Goal: Contribute content

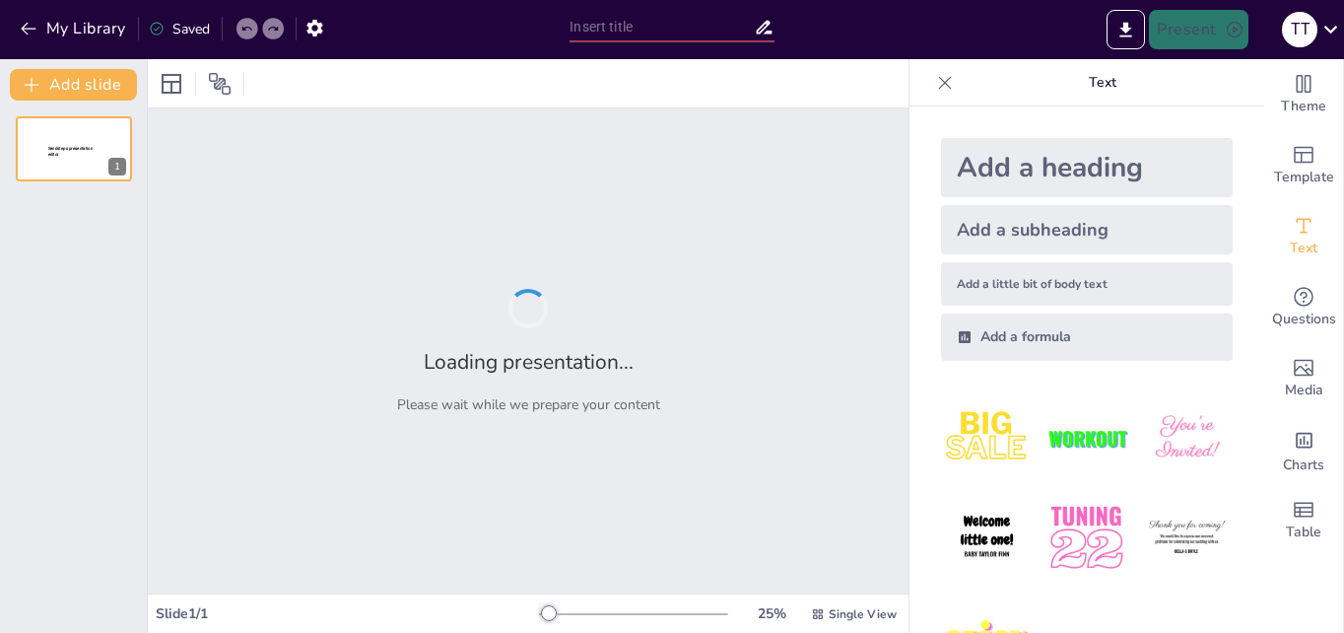
type input "Життя і творчість [PERSON_NAME]"
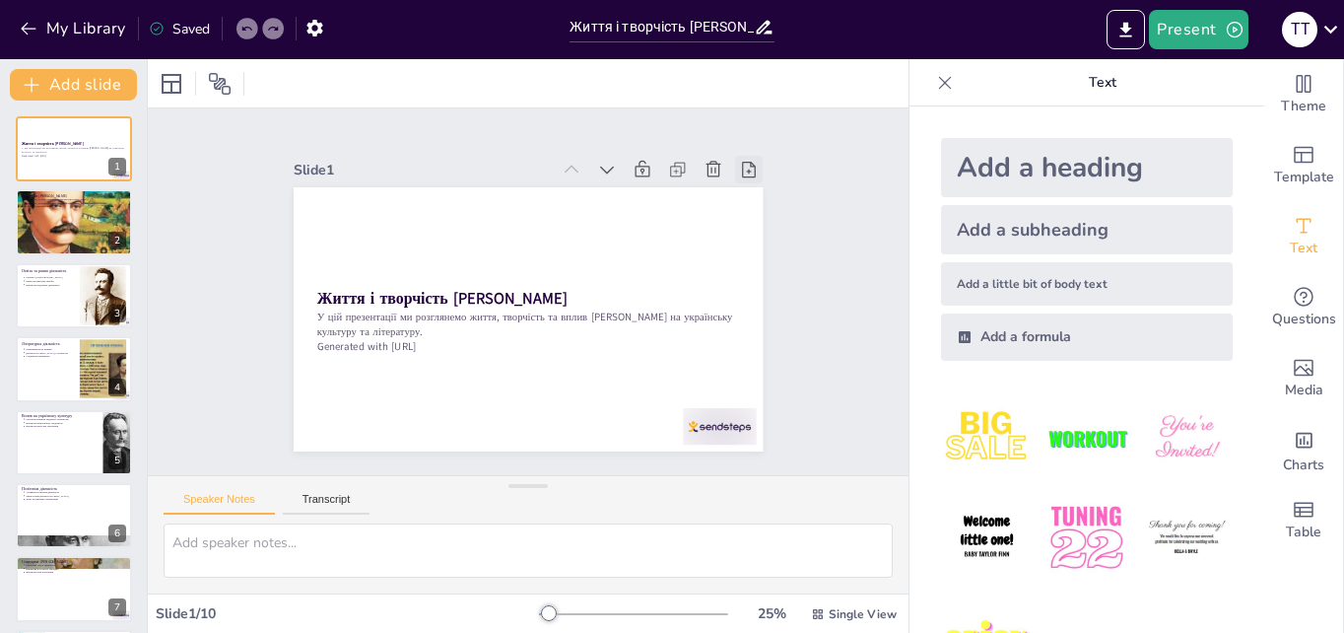
click at [368, 464] on icon at bounding box center [356, 476] width 25 height 25
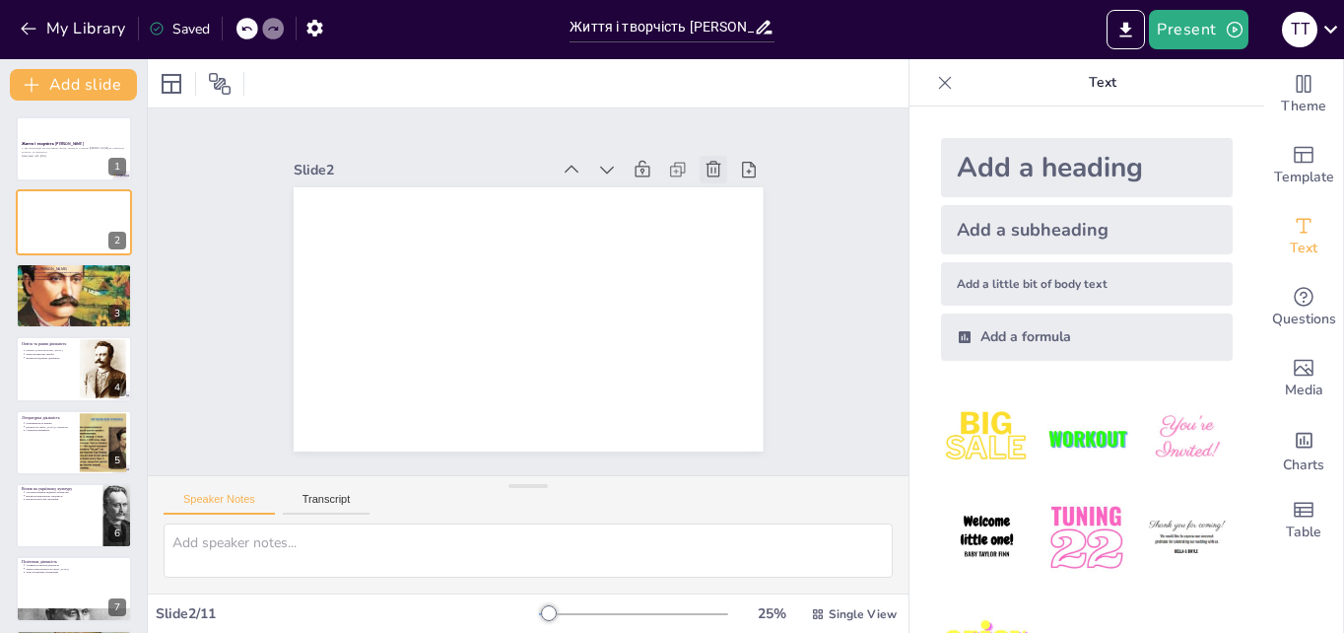
click at [734, 311] on icon at bounding box center [748, 325] width 28 height 28
type textarea "Lore Ipsumd sitametco a elit Seddoeius, te incididuntu l Etdolorema aliquae. Ad…"
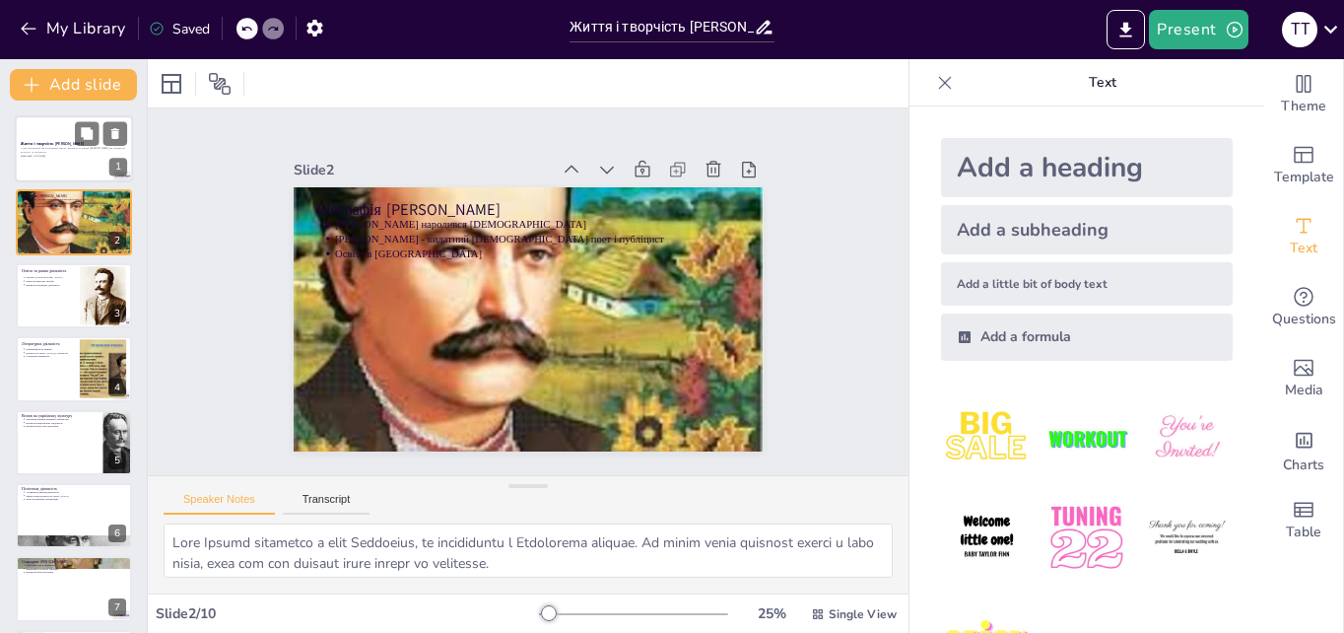
click at [57, 160] on div at bounding box center [74, 148] width 118 height 67
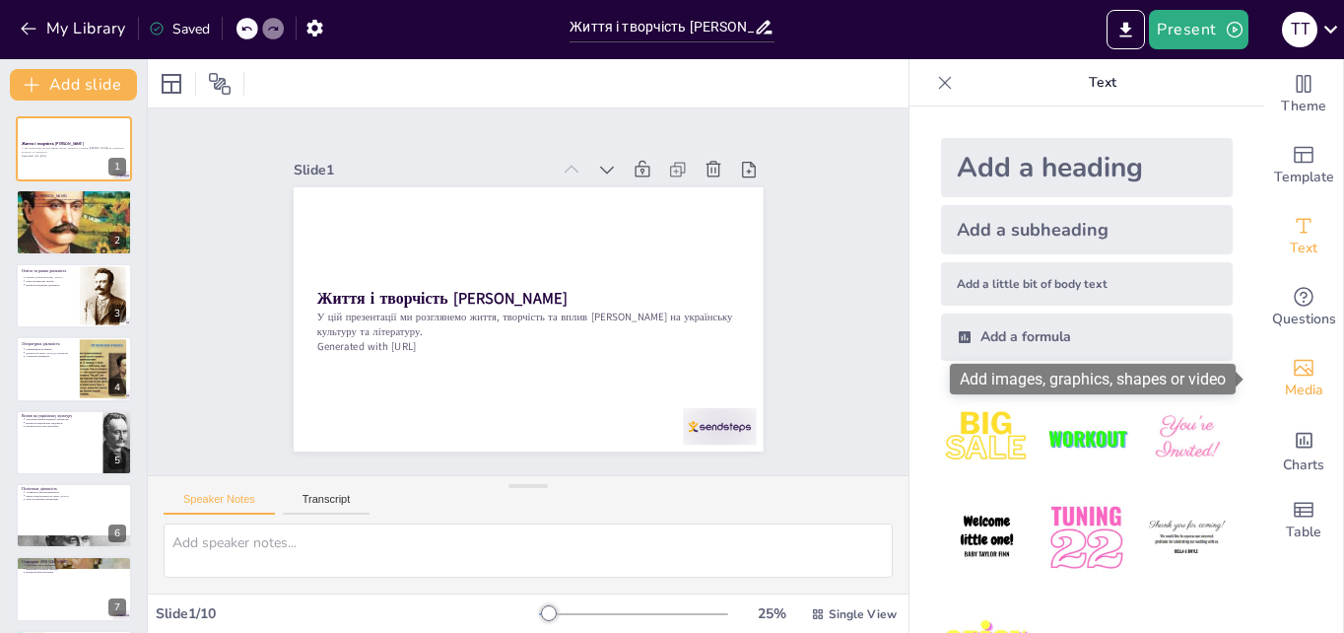
click at [1292, 358] on icon "Add images, graphics, shapes or video" at bounding box center [1304, 368] width 24 height 24
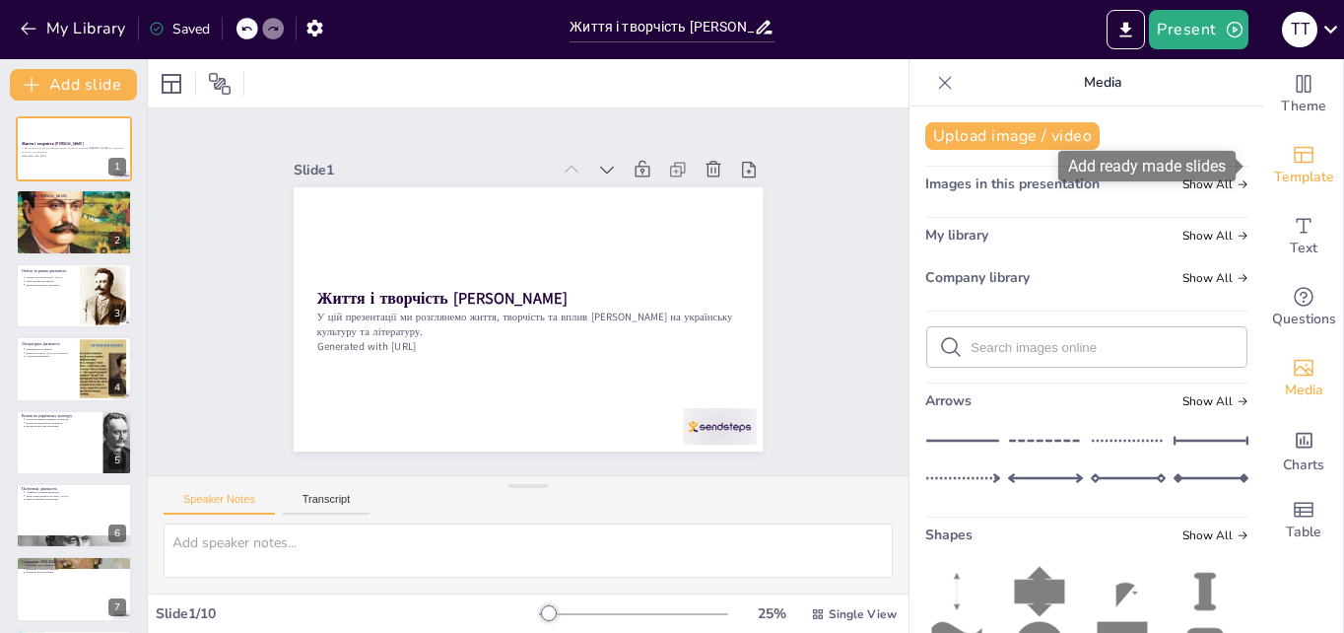
click at [1292, 173] on span "Template" at bounding box center [1304, 178] width 60 height 22
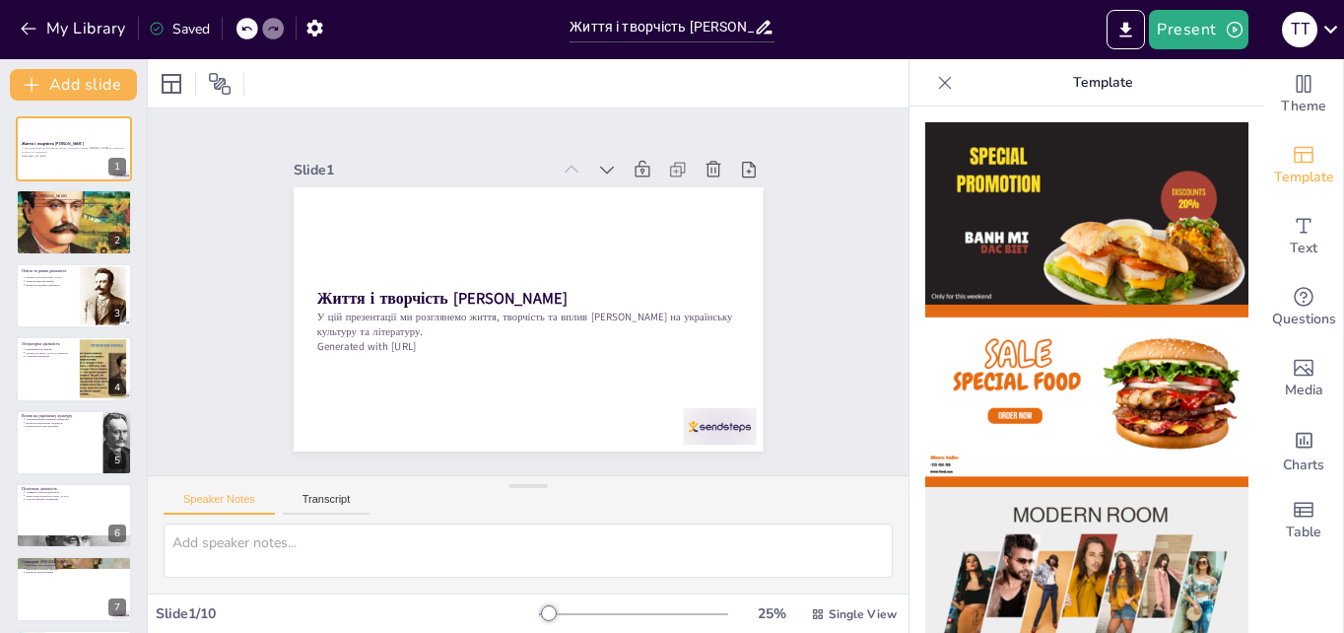
click at [1037, 257] on img at bounding box center [1086, 213] width 323 height 182
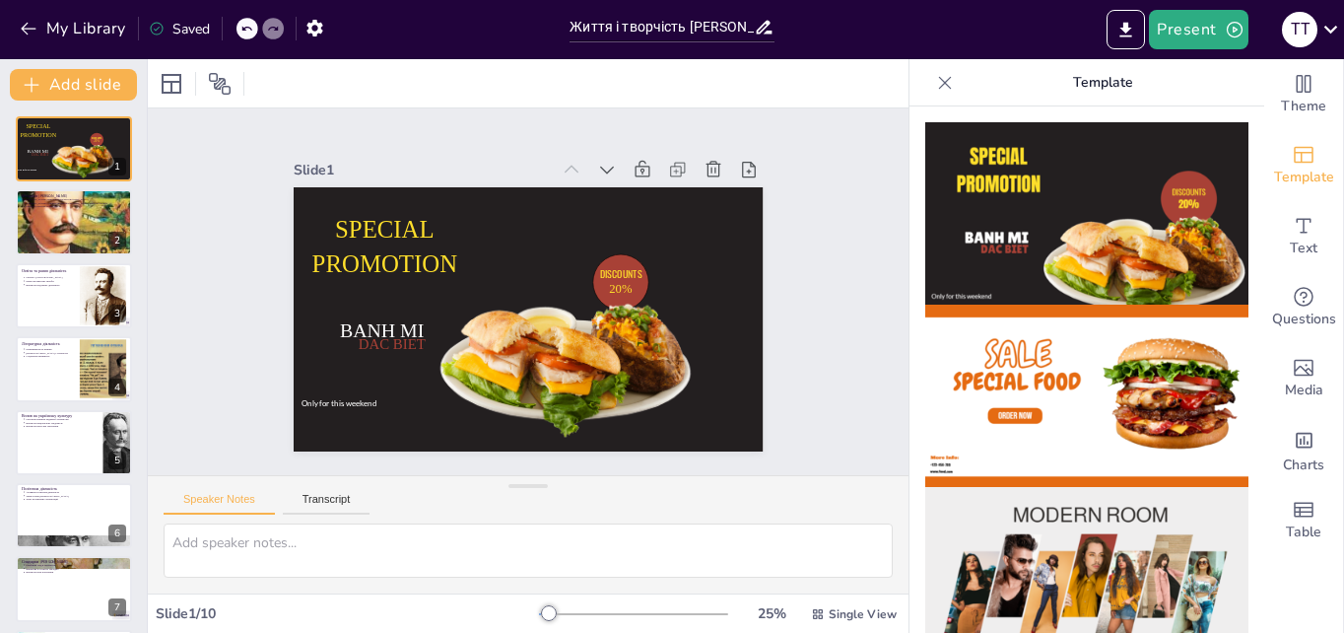
click at [935, 84] on icon at bounding box center [945, 83] width 20 height 20
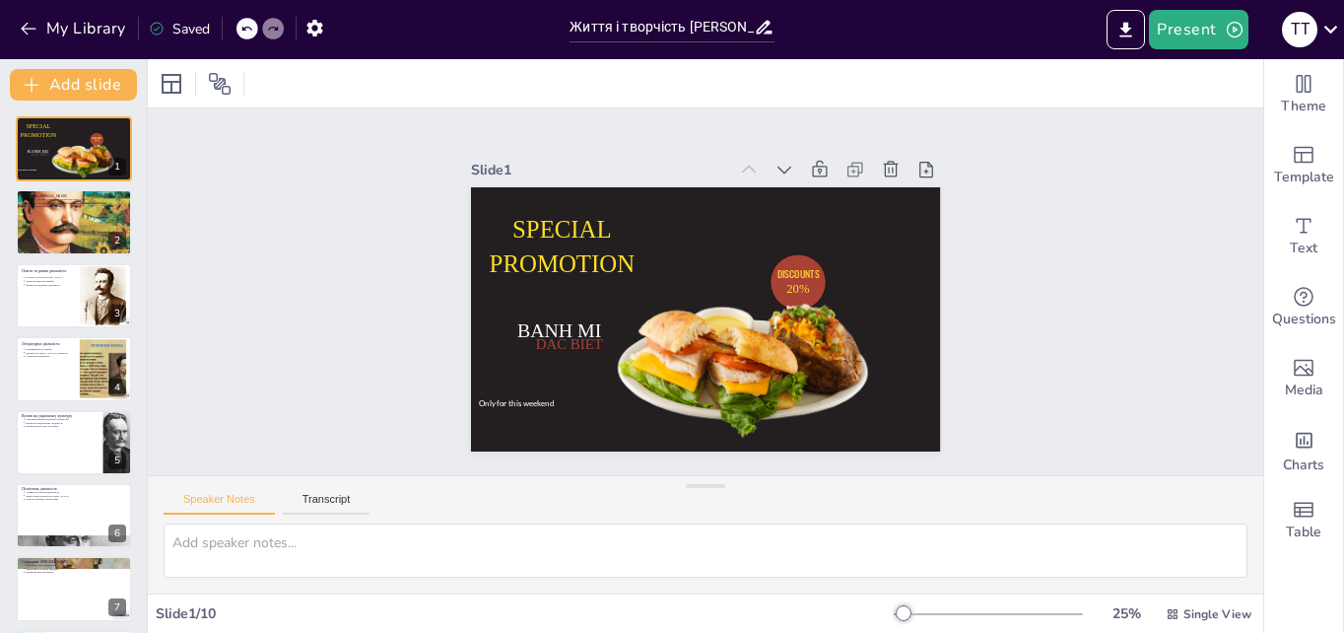
click at [246, 29] on icon at bounding box center [246, 29] width 12 height 12
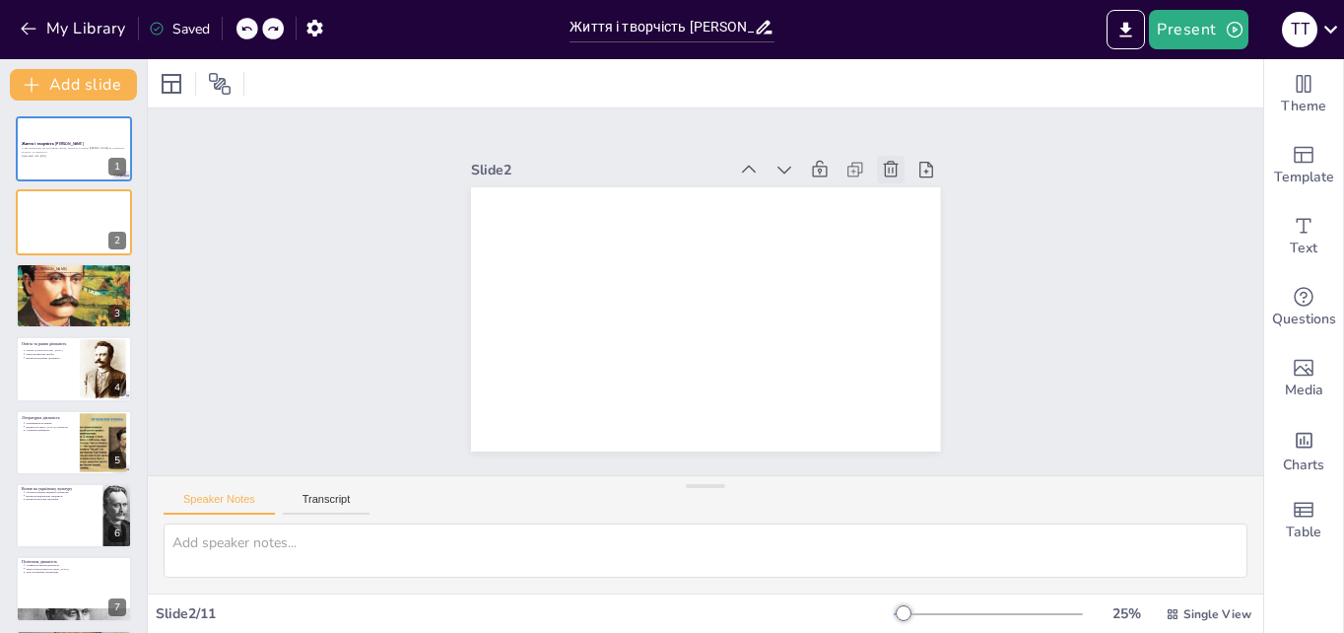
click at [903, 359] on icon at bounding box center [914, 370] width 22 height 22
type textarea "Lore Ipsumd sitametco a elit Seddoeius, te incididuntu l Etdolorema aliquae. Ad…"
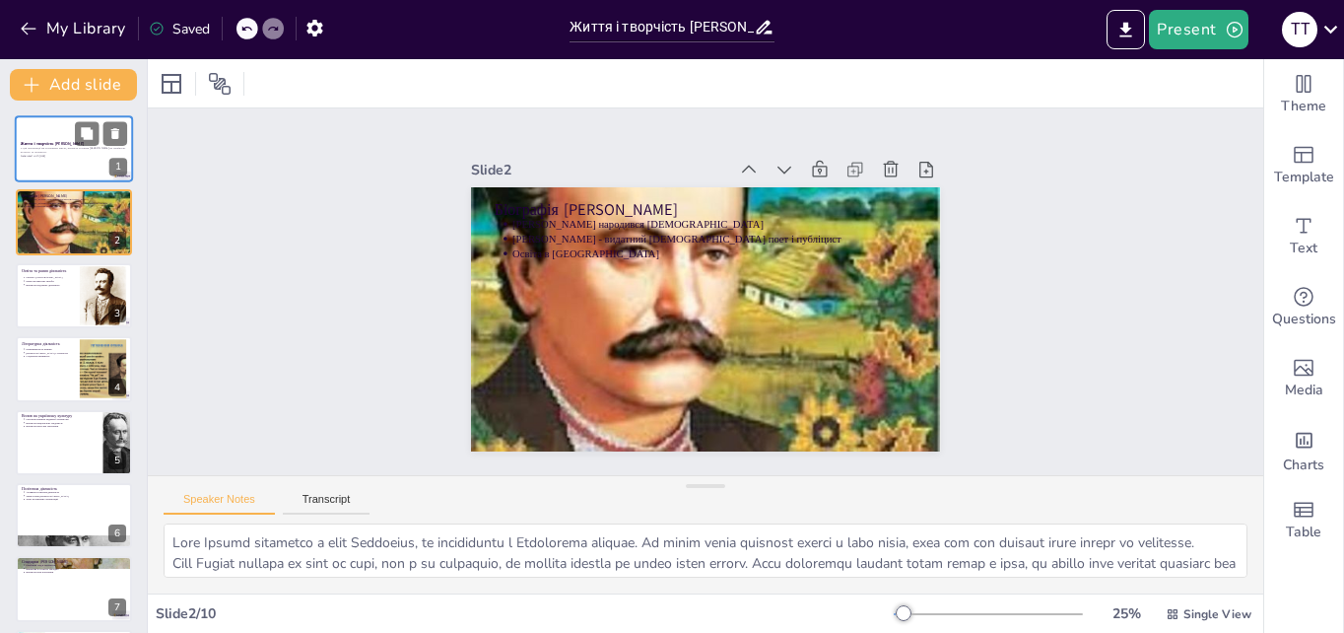
click at [56, 165] on div at bounding box center [74, 148] width 118 height 67
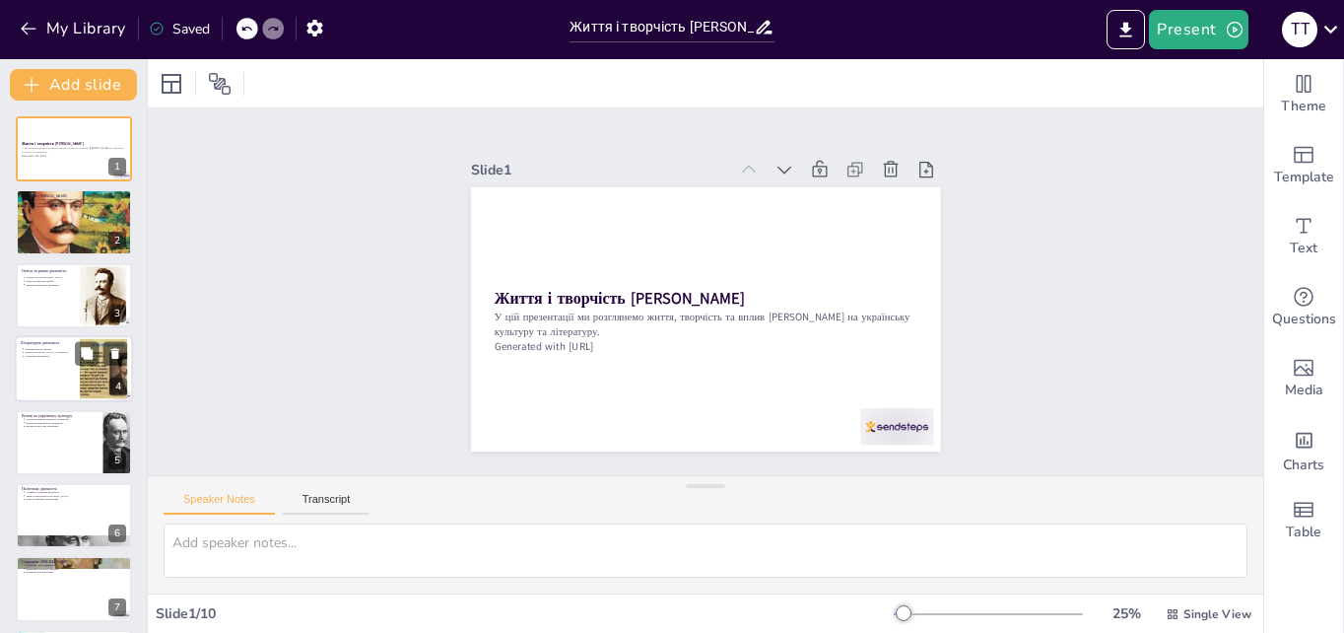
click at [59, 374] on div at bounding box center [74, 368] width 118 height 67
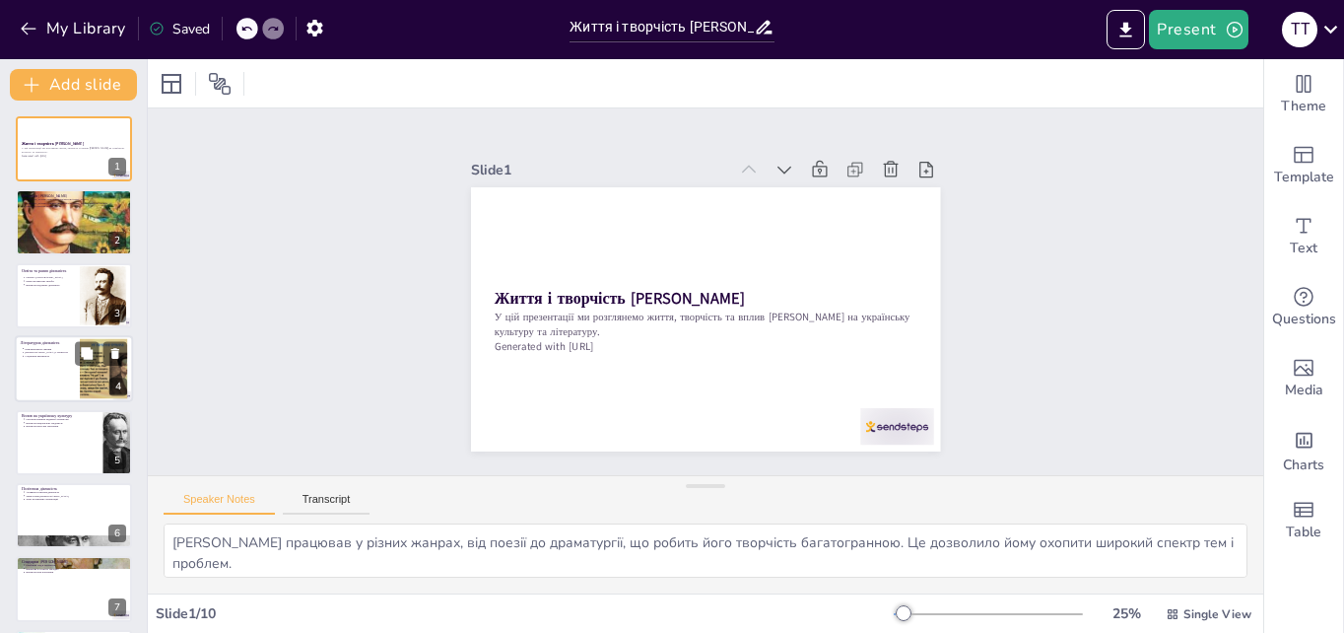
scroll to position [2, 0]
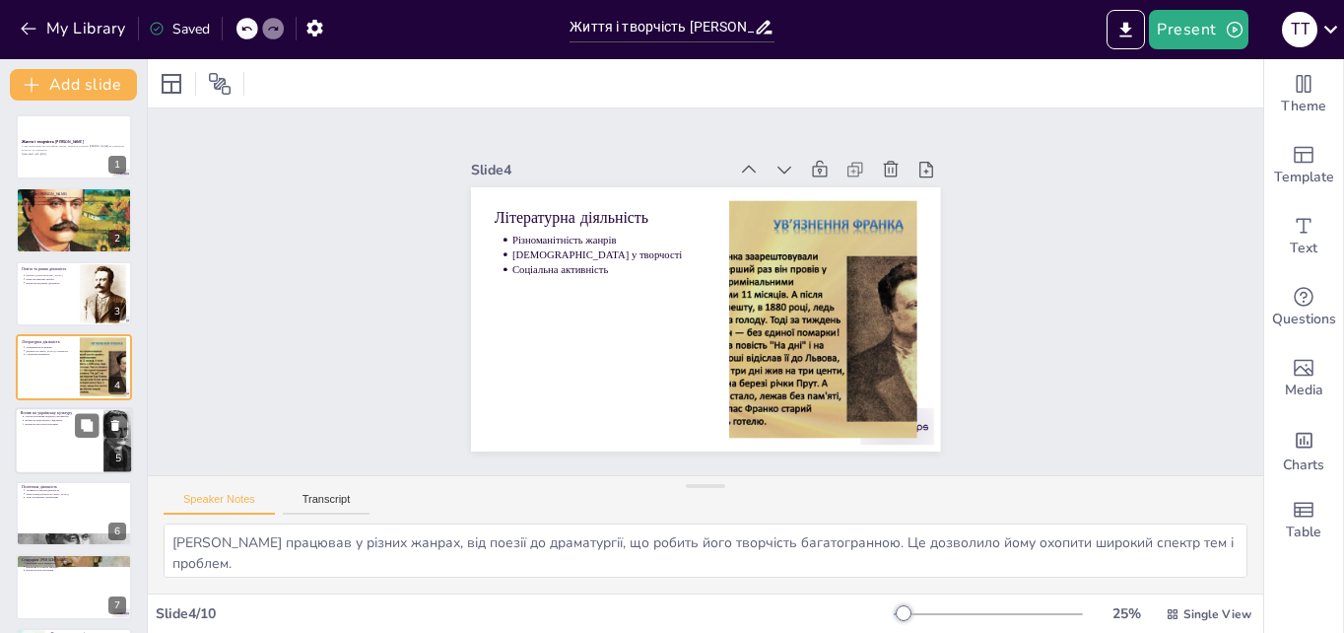
click at [44, 428] on div at bounding box center [74, 440] width 118 height 67
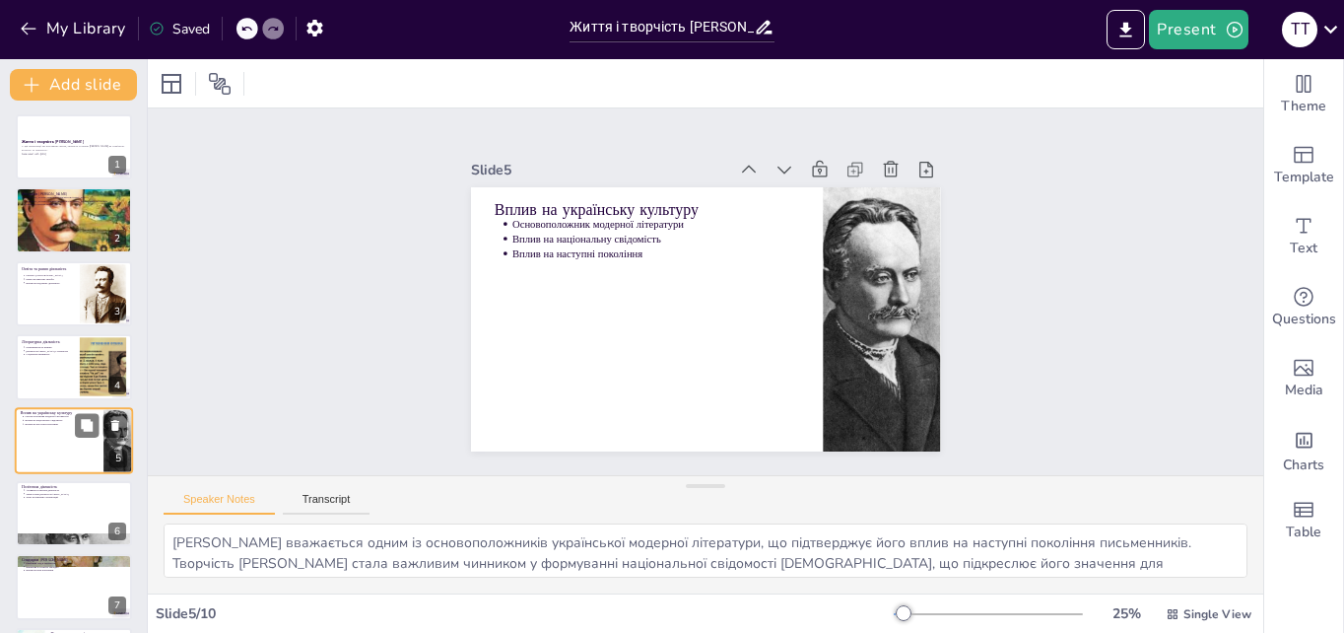
scroll to position [76, 0]
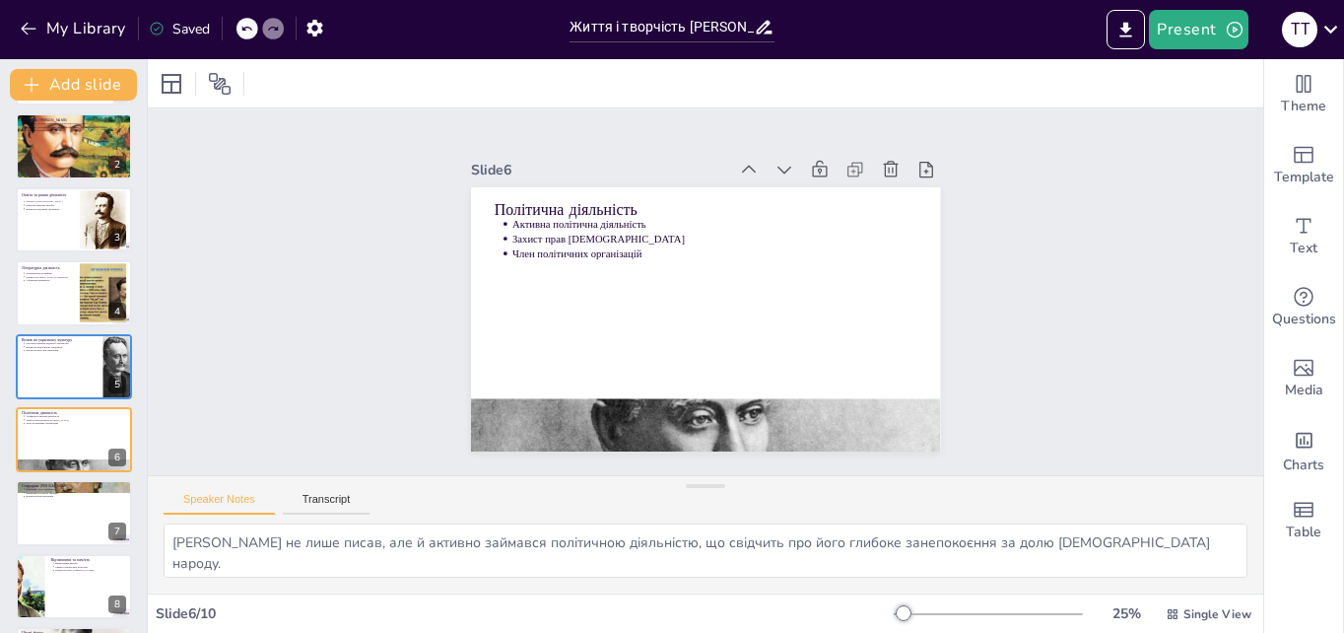
type textarea "Творчість [PERSON_NAME] залишається актуальною і сьогодні, надихаючи нові покол…"
